Goal: Information Seeking & Learning: Learn about a topic

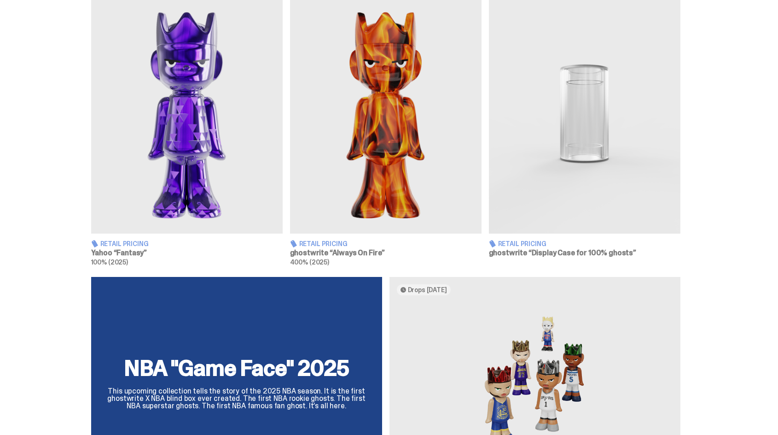
scroll to position [552, 0]
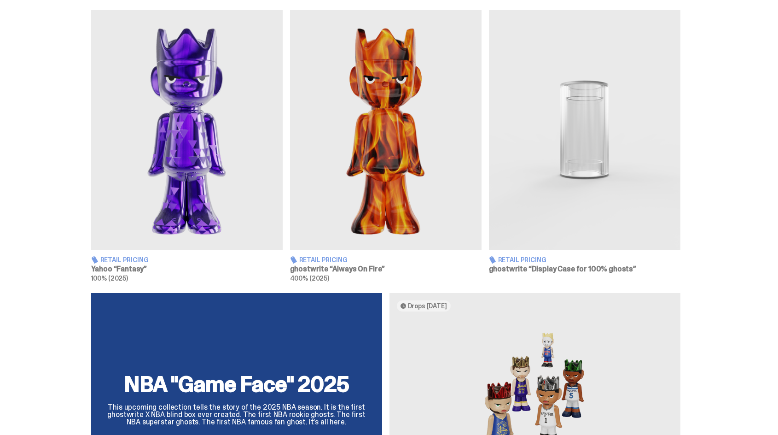
click at [358, 223] on img at bounding box center [386, 129] width 192 height 239
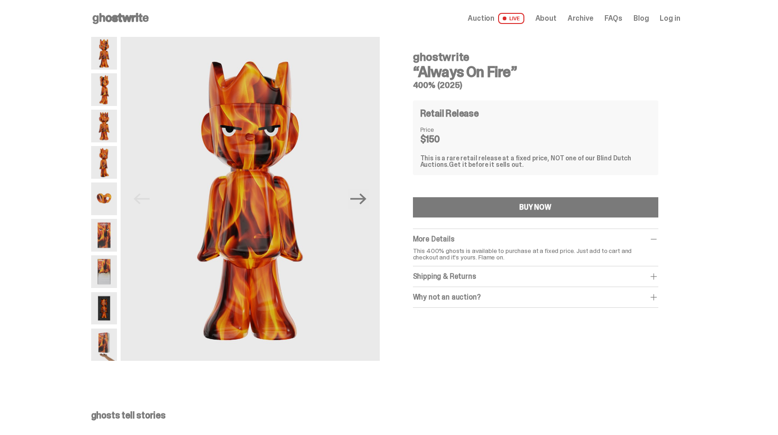
drag, startPoint x: 522, startPoint y: 75, endPoint x: 413, endPoint y: 60, distance: 109.8
click at [413, 60] on div "ghostwrite “Always On Fire” 400% (2025) Retail Release Price $150 This is a rar…" at bounding box center [536, 192] width 290 height 311
copy div "ghostwrite “Always On Fire”"
click at [100, 234] on img at bounding box center [104, 235] width 26 height 33
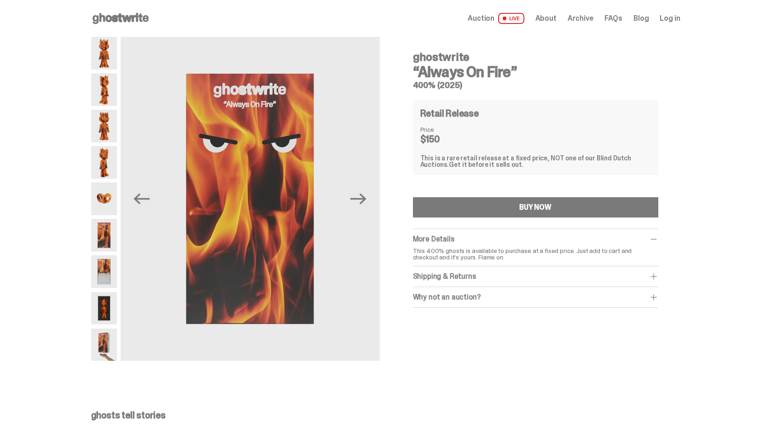
click at [112, 279] on img at bounding box center [104, 271] width 26 height 33
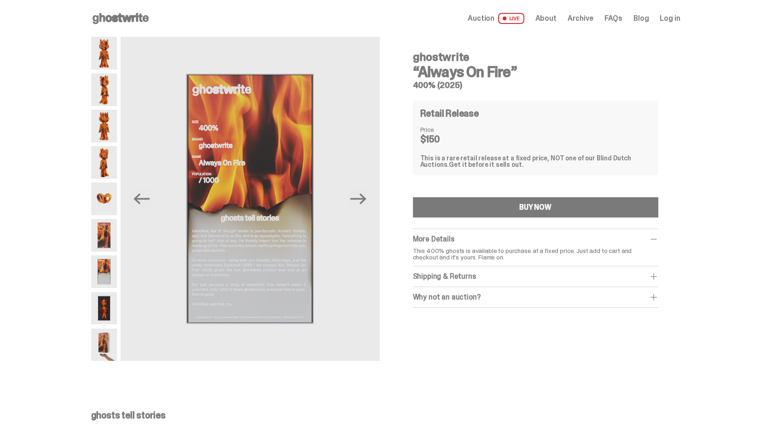
click at [105, 324] on img at bounding box center [104, 308] width 26 height 33
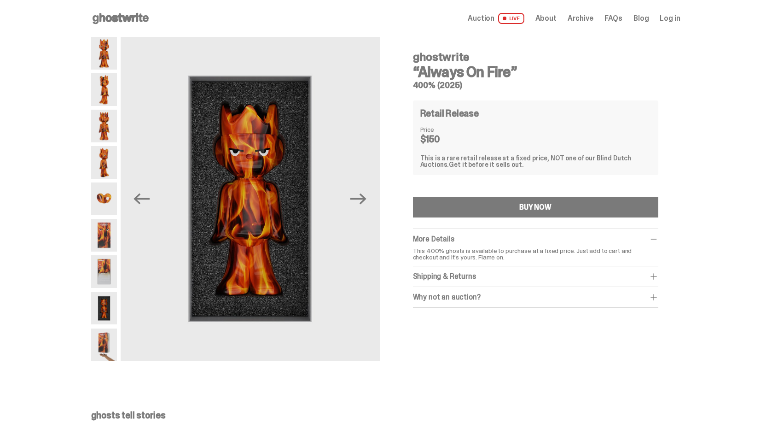
click at [102, 343] on img at bounding box center [104, 344] width 26 height 33
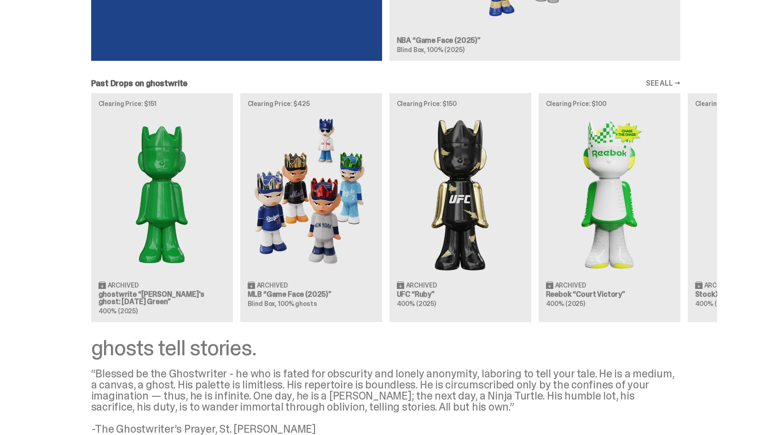
scroll to position [1013, 0]
